Goal: Find specific page/section: Find specific page/section

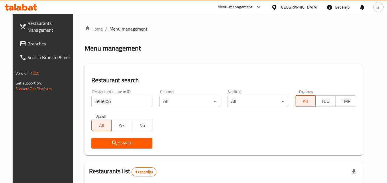
scroll to position [72, 0]
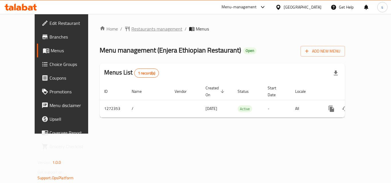
click at [133, 31] on span "Restaurants management" at bounding box center [156, 28] width 51 height 7
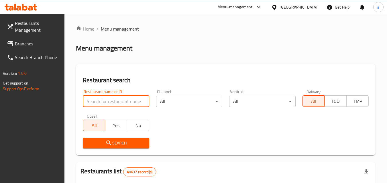
click at [104, 103] on input "search" at bounding box center [116, 101] width 66 height 11
paste input "690245"
type input "690245"
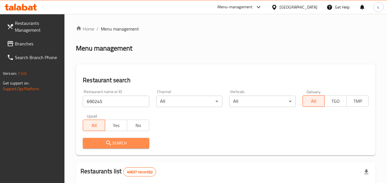
click at [106, 142] on icon "submit" at bounding box center [108, 143] width 7 height 7
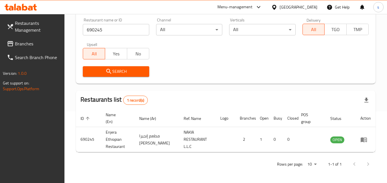
scroll to position [72, 0]
